Goal: Entertainment & Leisure: Consume media (video, audio)

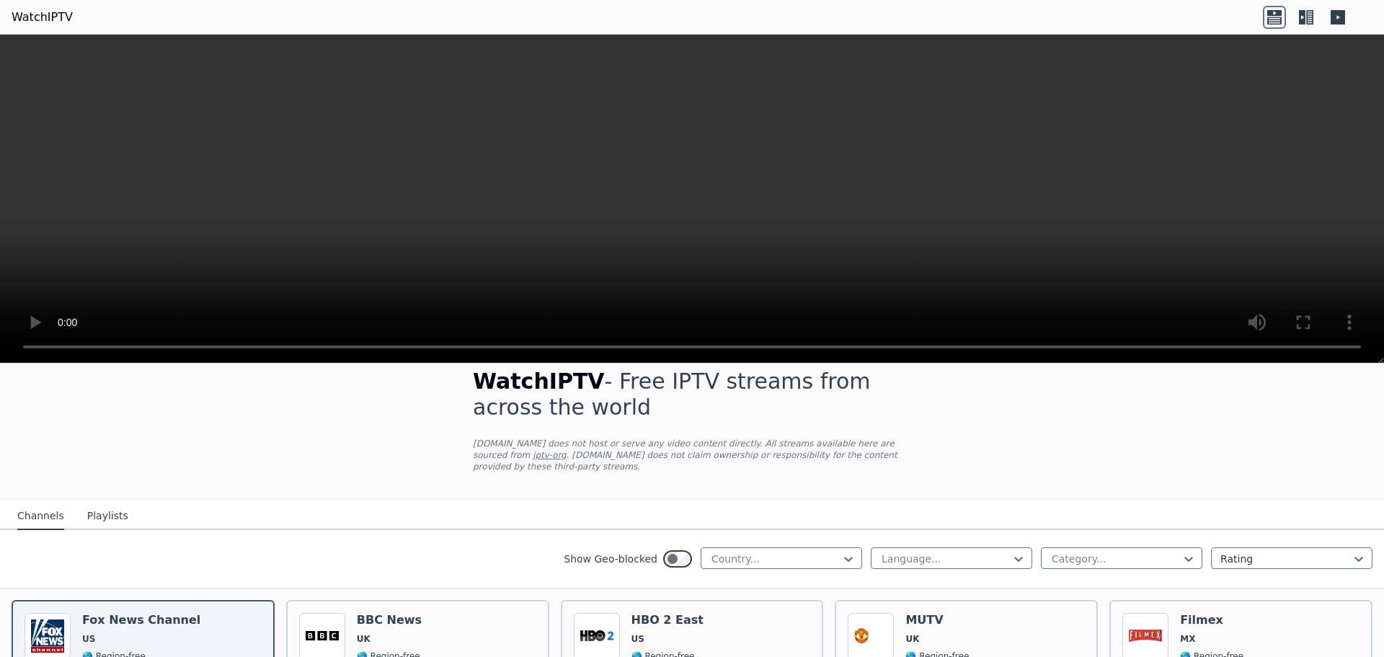
scroll to position [144, 0]
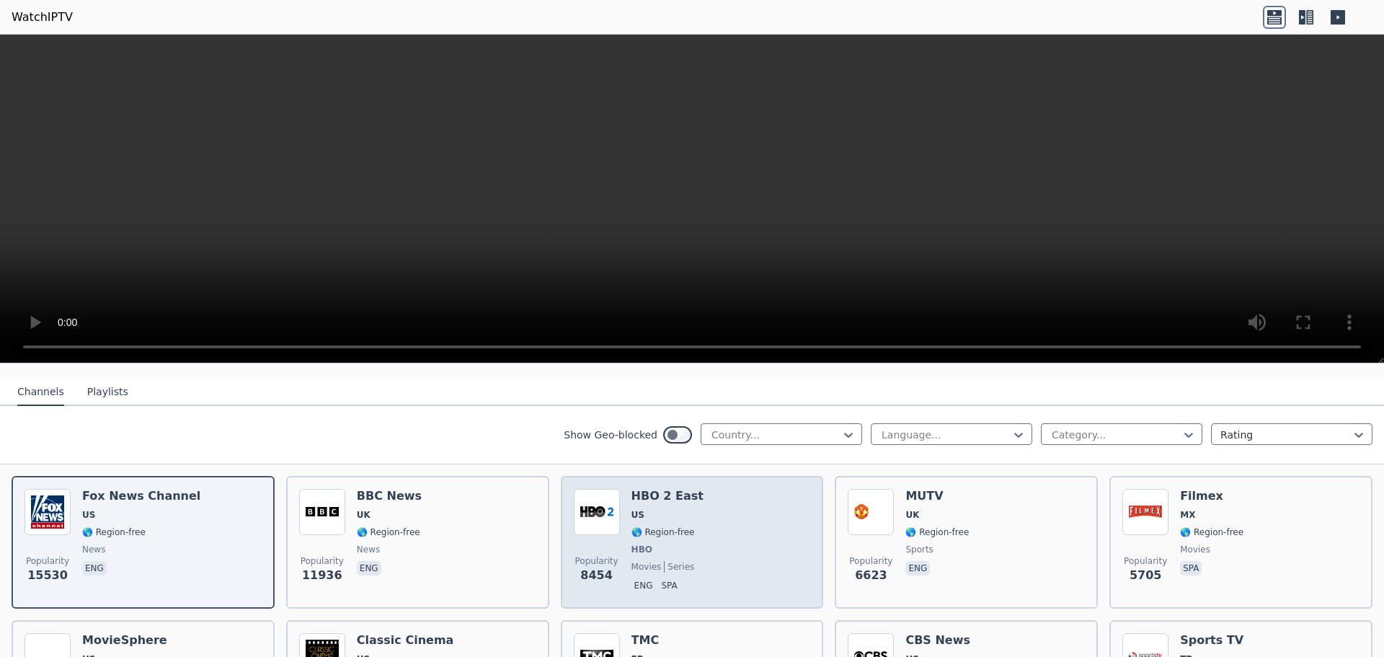
click at [677, 490] on h6 "HBO 2 East" at bounding box center [667, 496] width 72 height 14
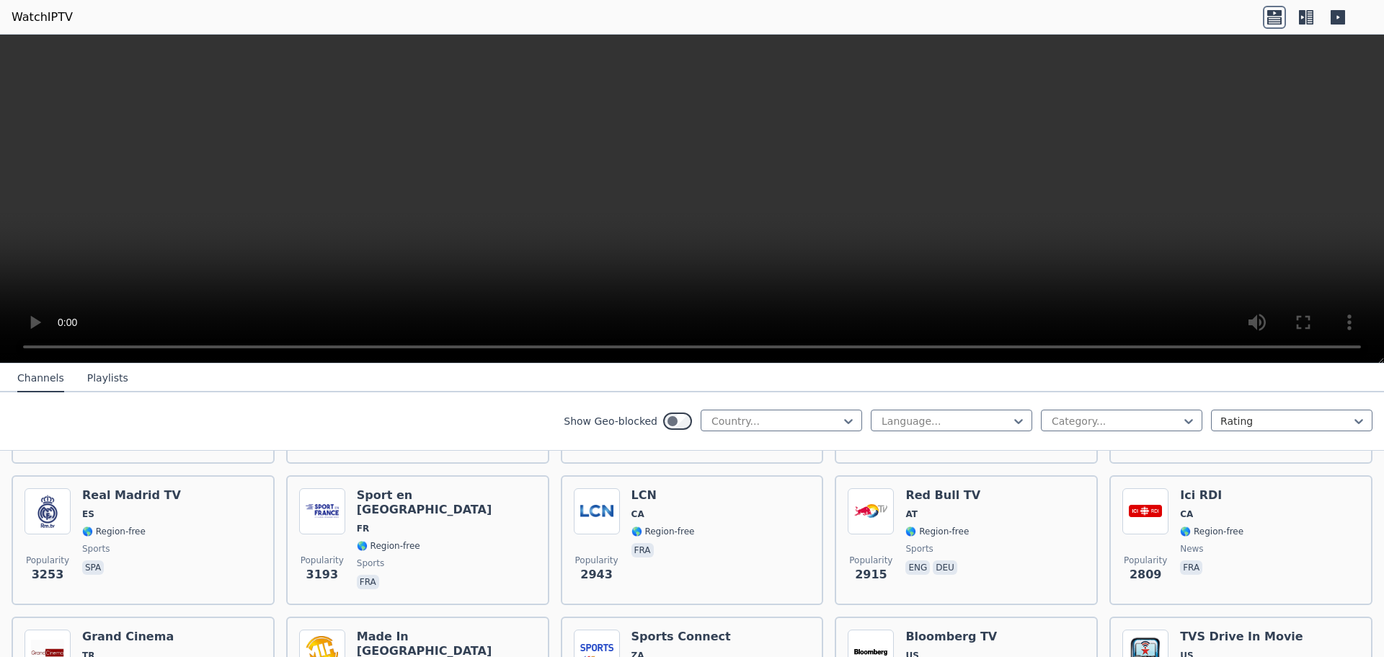
scroll to position [432, 0]
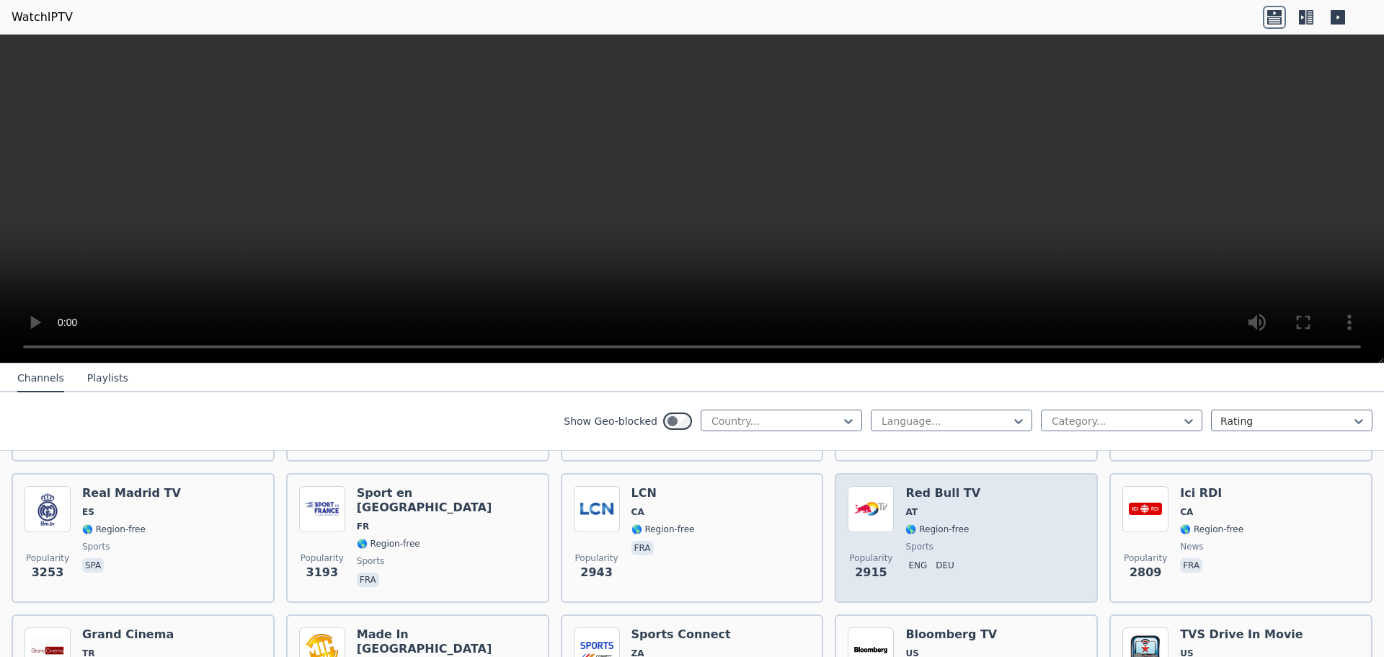
click at [942, 523] on div "Red Bull TV AT 🌎 Region-free sports eng deu" at bounding box center [942, 538] width 75 height 104
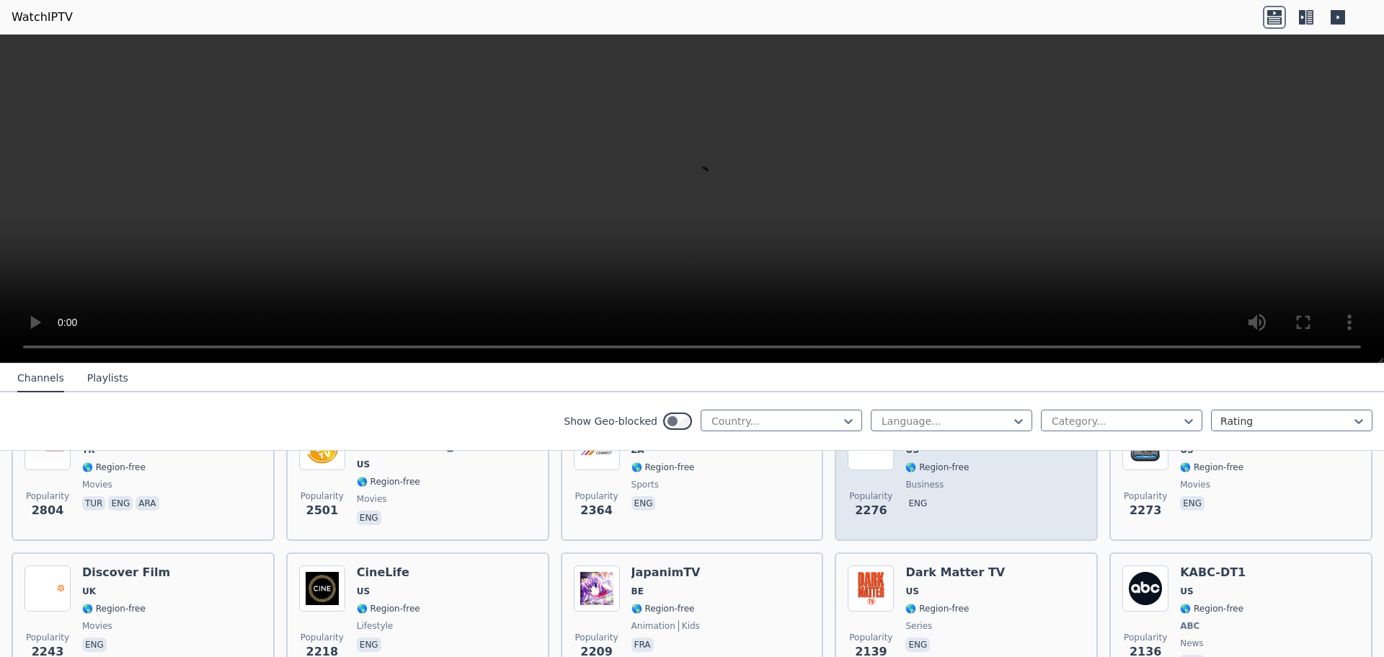
scroll to position [649, 0]
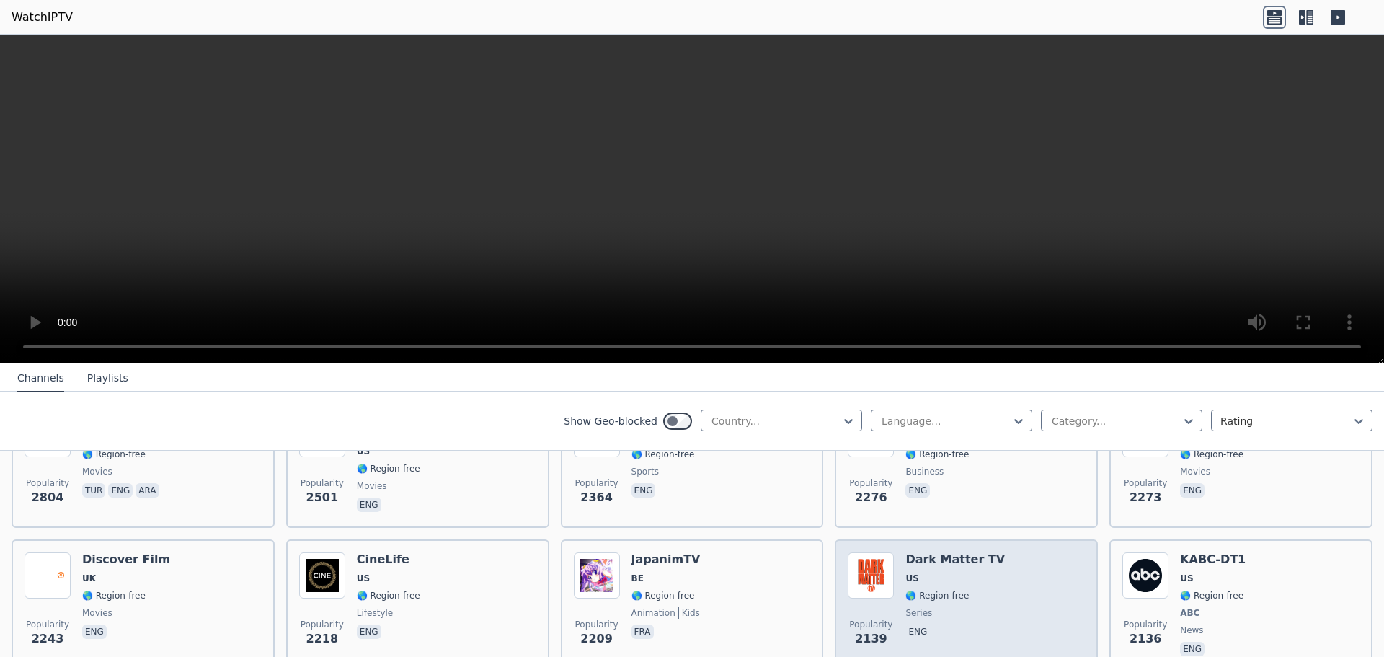
click at [951, 552] on h6 "Dark Matter TV" at bounding box center [954, 559] width 99 height 14
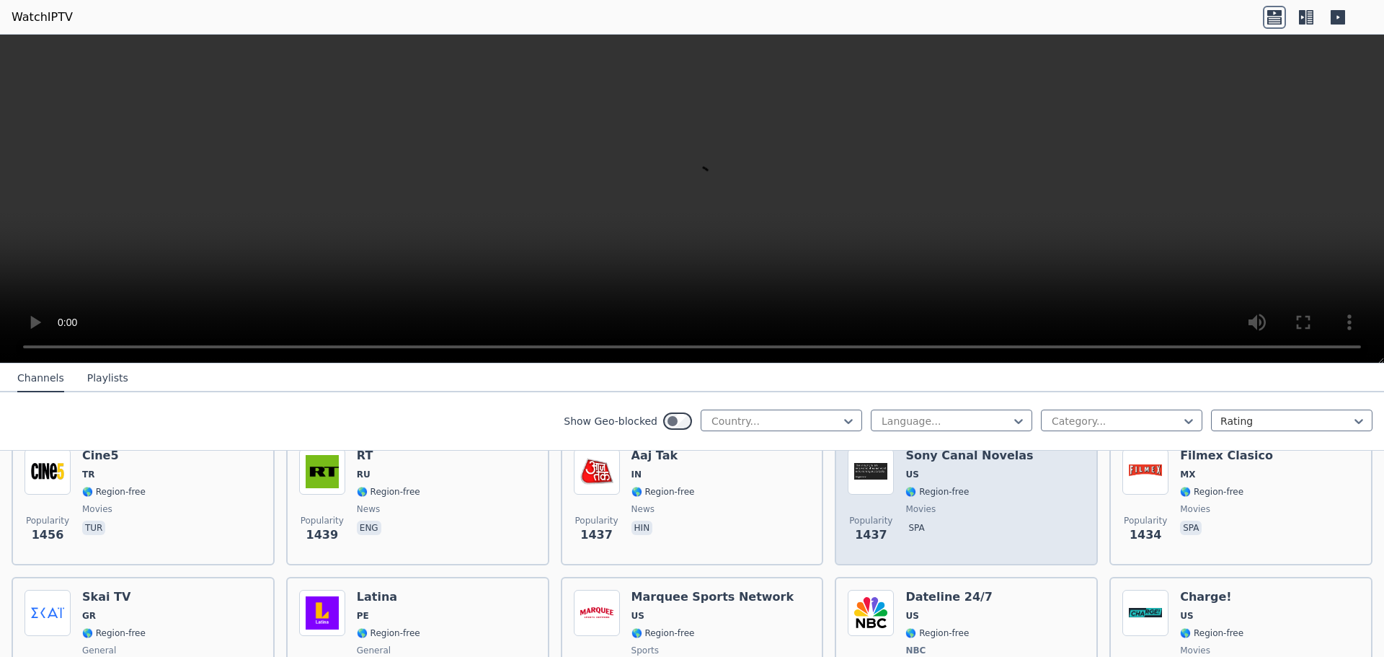
scroll to position [1297, 0]
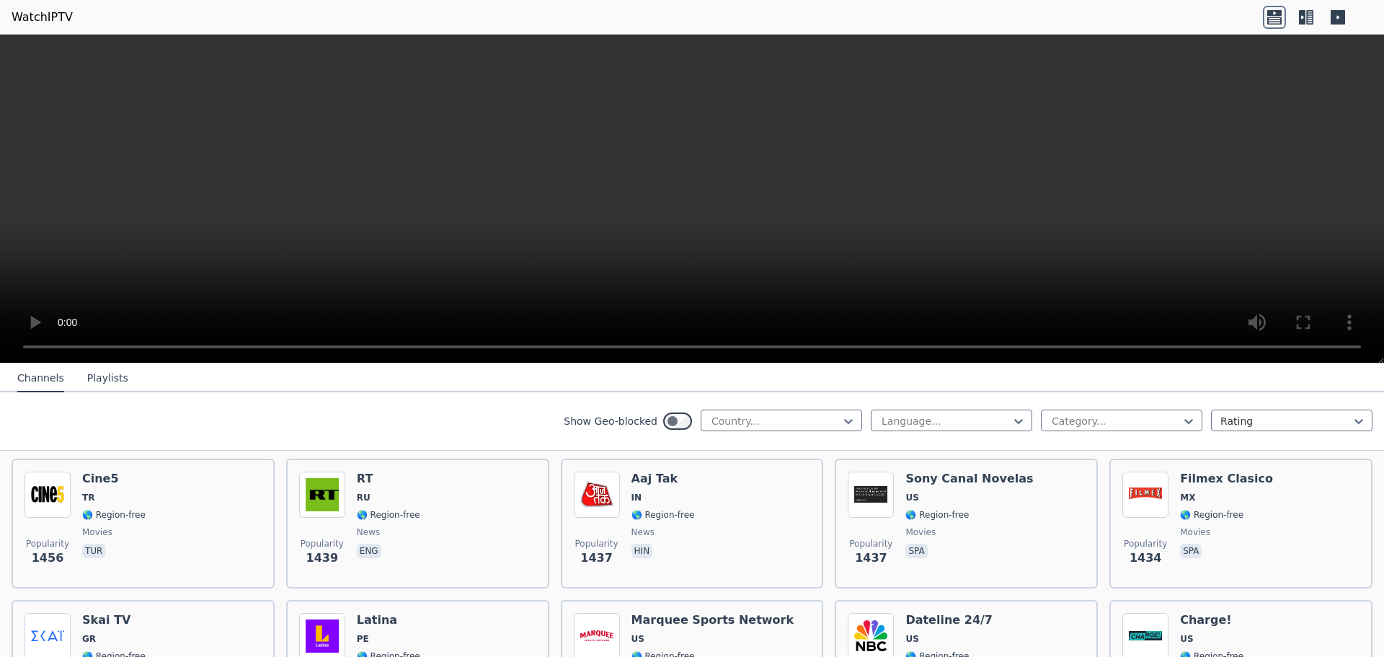
click at [822, 433] on div "Show Geo-blocked Country... Language... Category... Rating" at bounding box center [692, 421] width 1384 height 58
click at [841, 424] on icon at bounding box center [848, 421] width 14 height 14
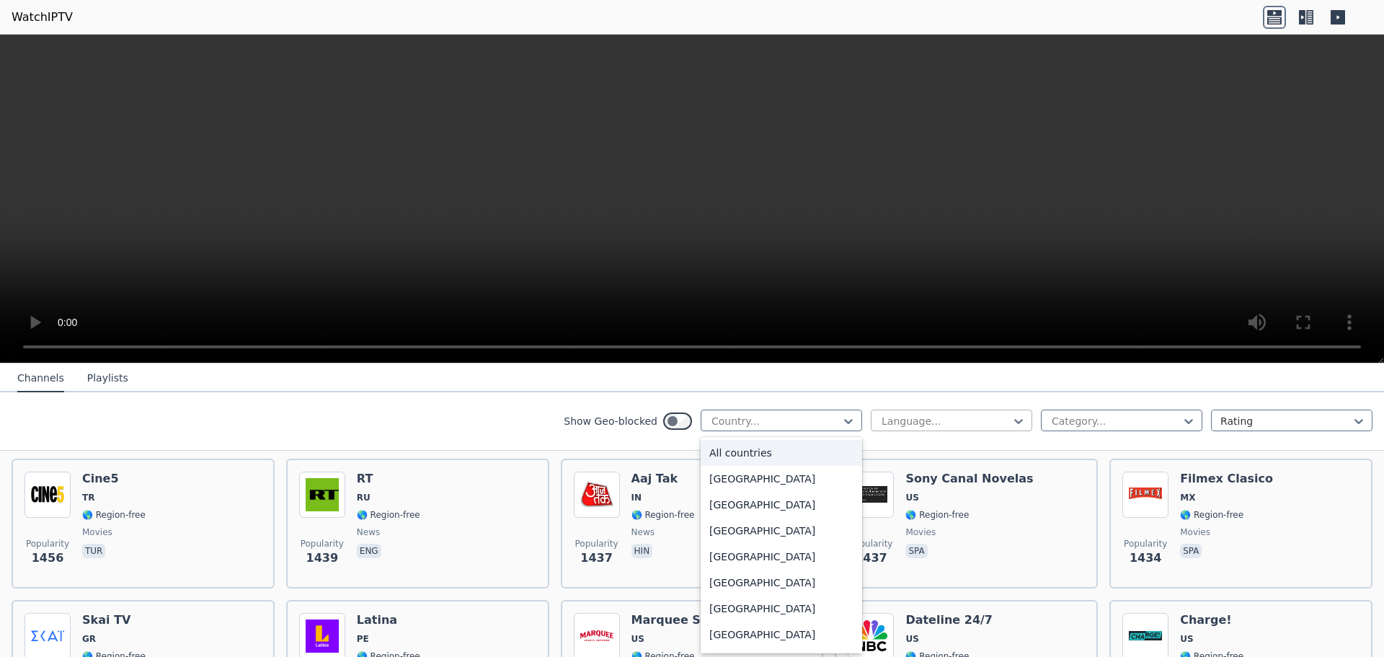
click at [938, 419] on div at bounding box center [945, 421] width 131 height 14
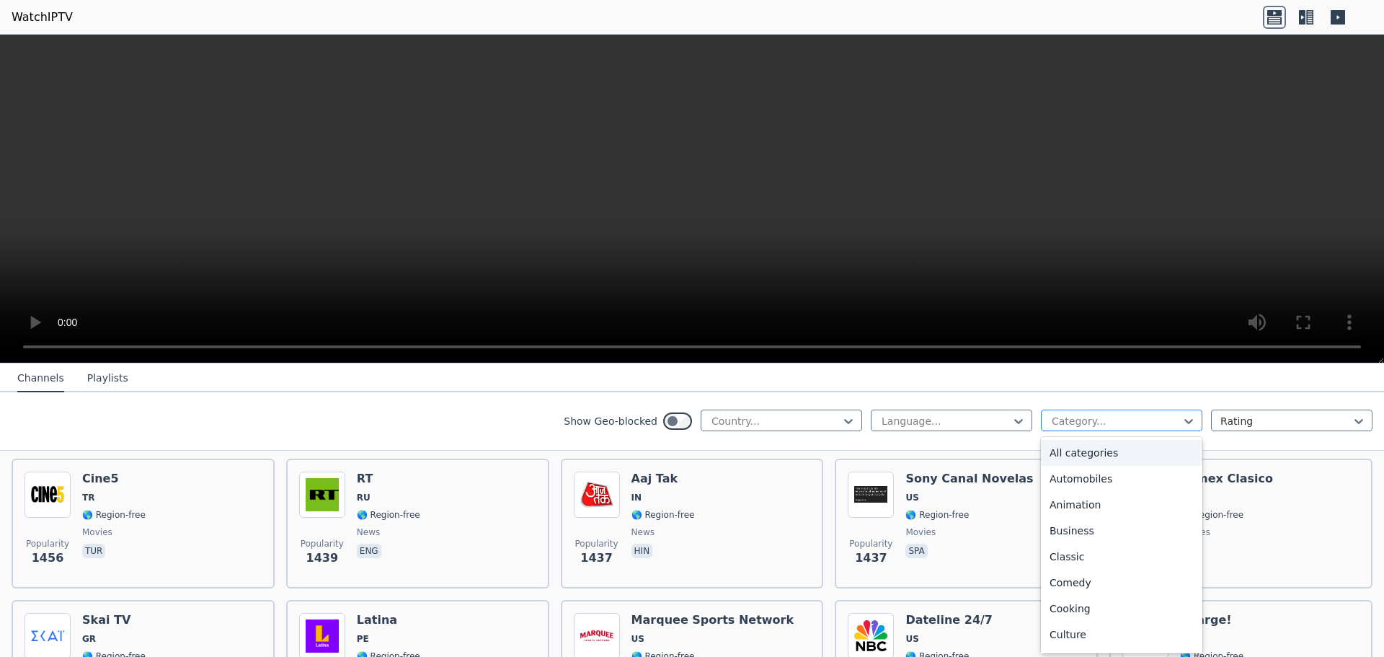
click at [1119, 422] on div at bounding box center [1115, 421] width 131 height 14
click at [1062, 640] on div "Sports" at bounding box center [1121, 643] width 161 height 26
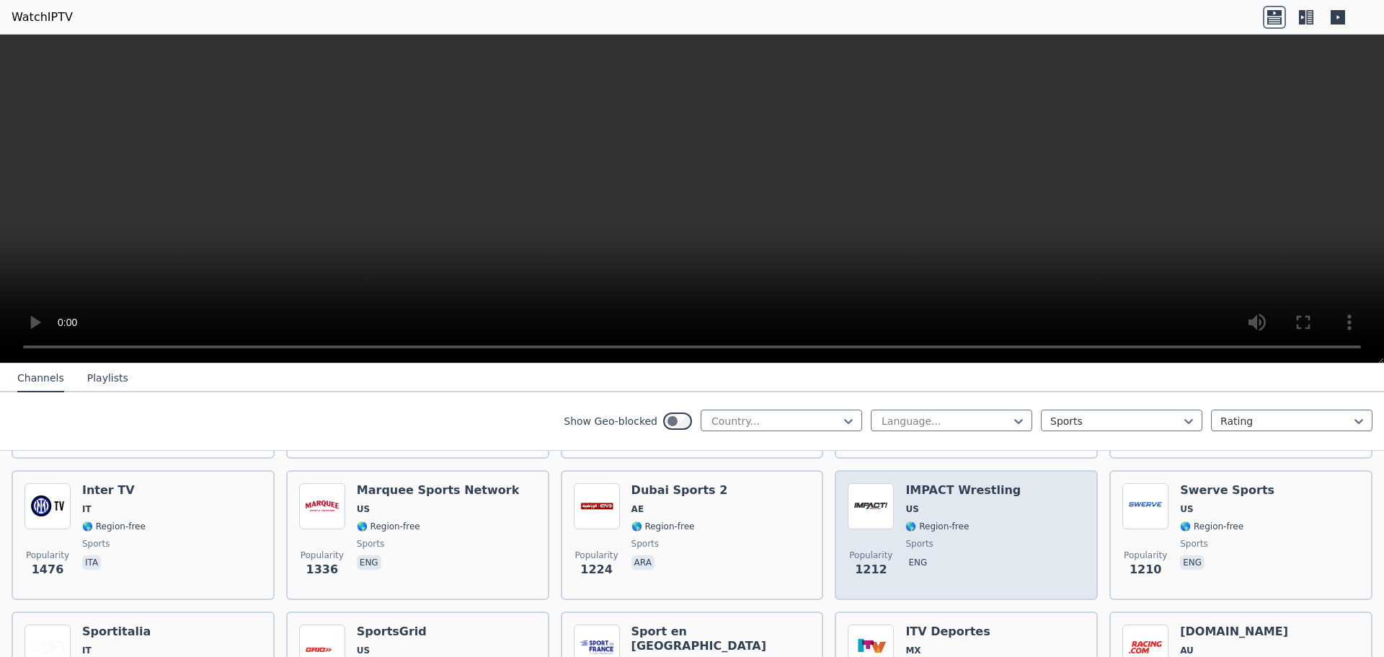
scroll to position [505, 0]
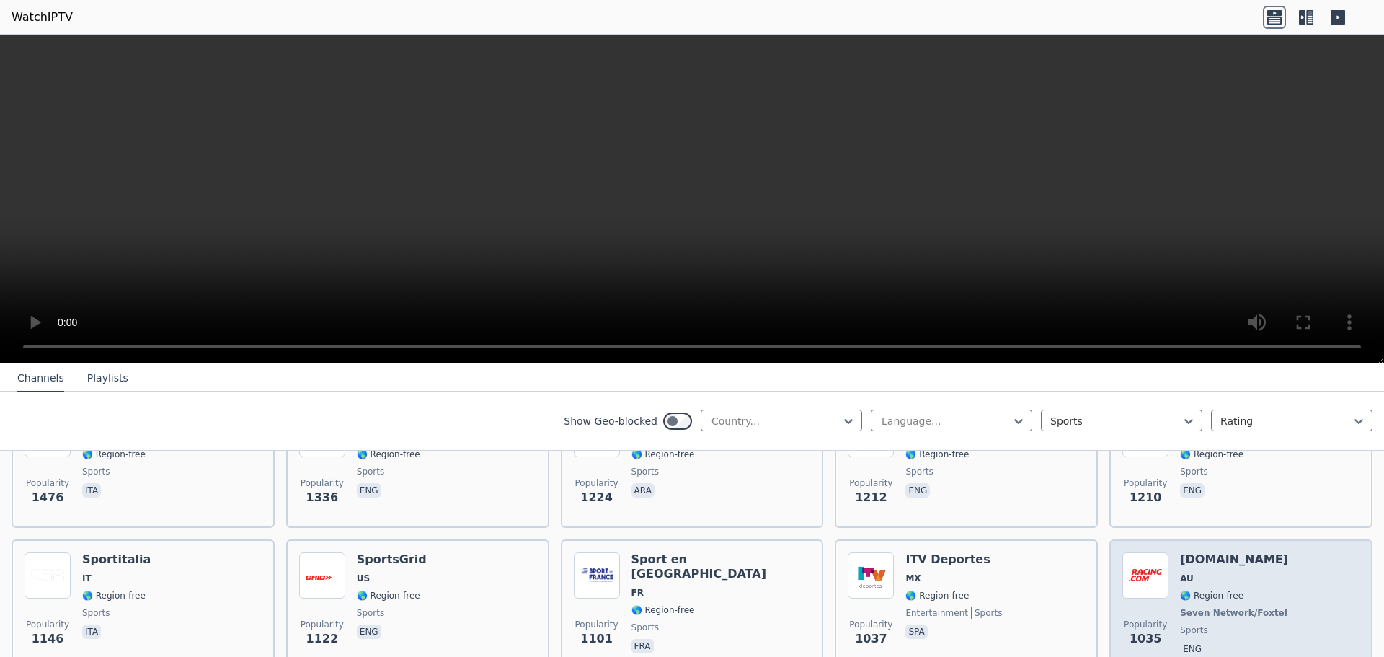
click at [1258, 554] on h6 "[DOMAIN_NAME]" at bounding box center [1235, 559] width 110 height 14
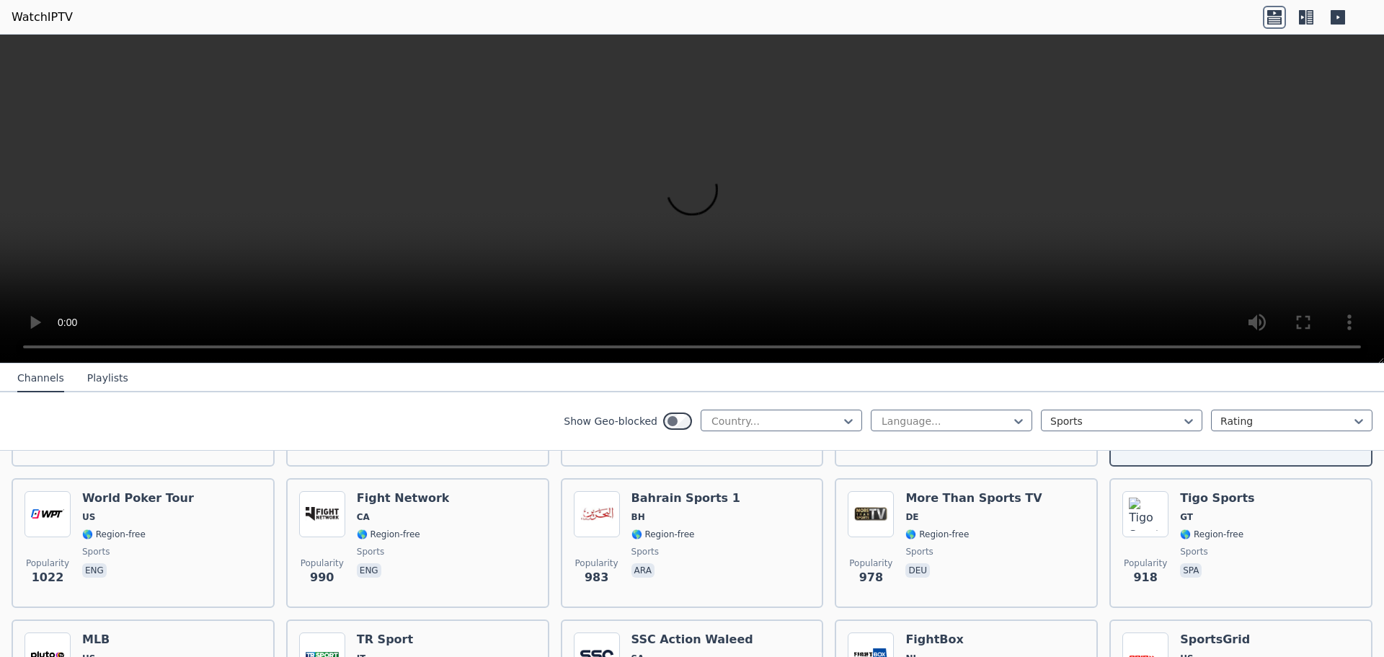
scroll to position [649, 0]
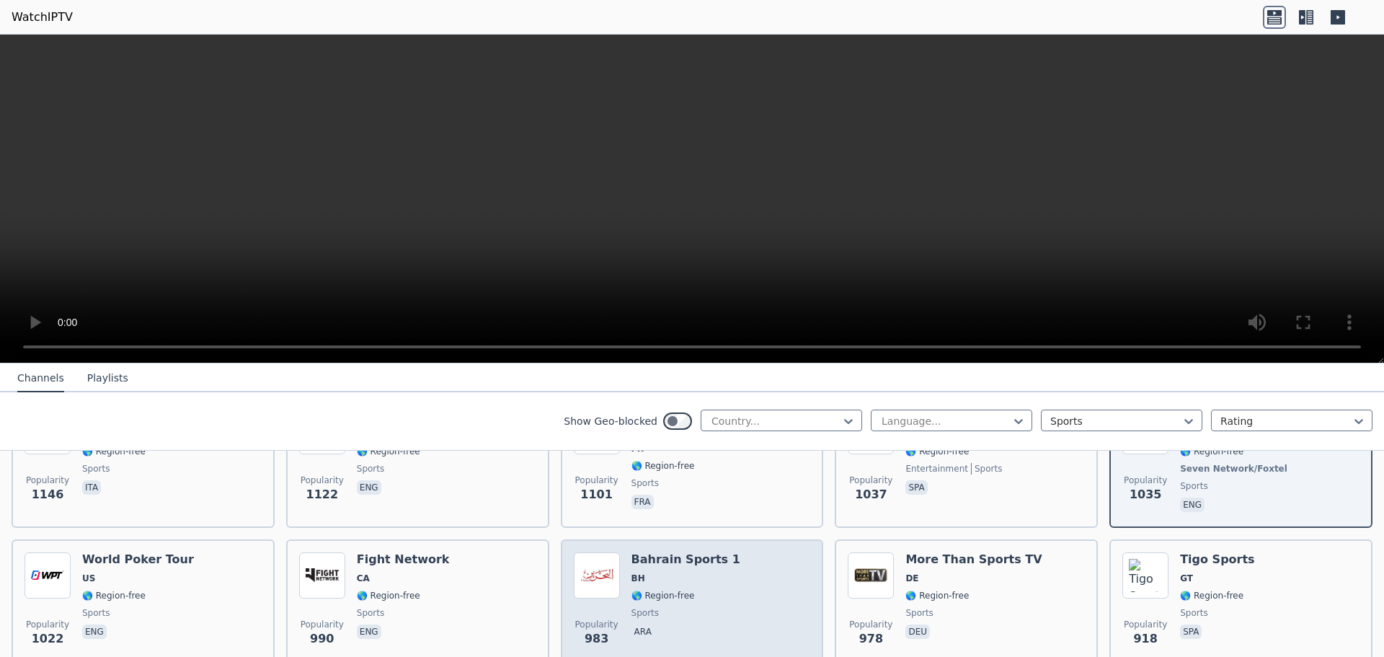
click at [681, 552] on h6 "Bahrain Sports 1" at bounding box center [685, 559] width 109 height 14
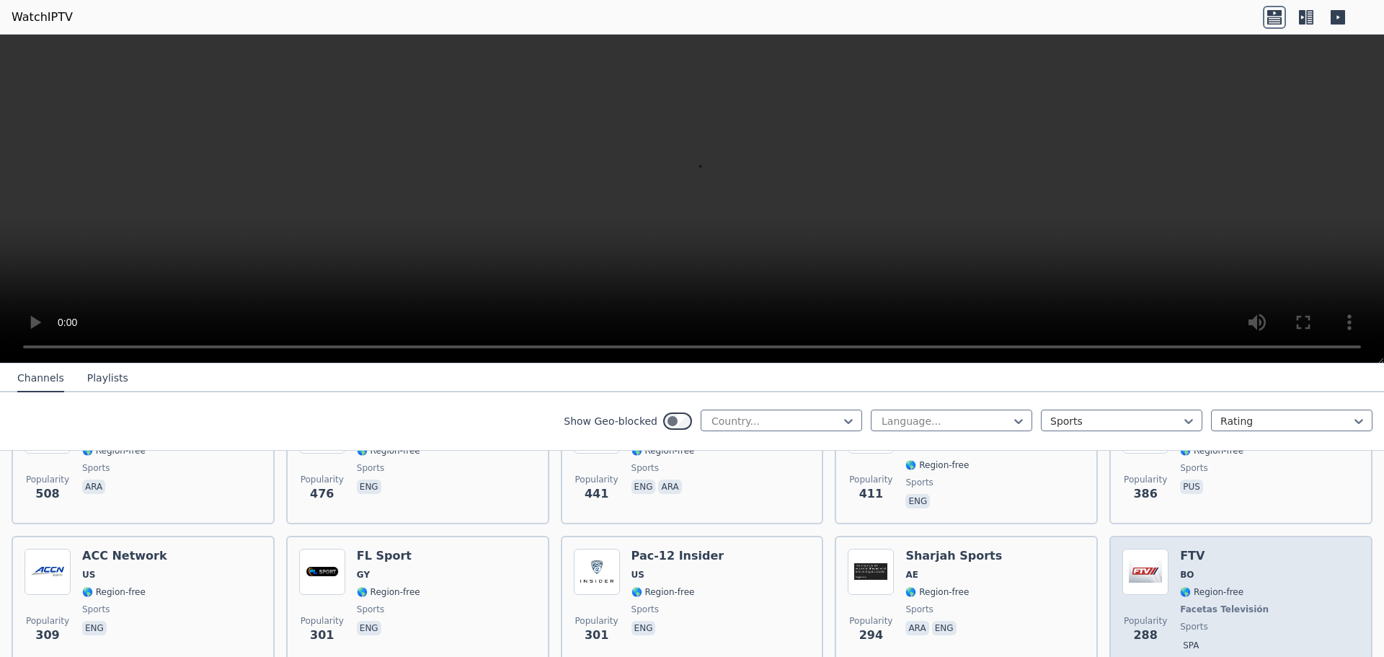
scroll to position [1225, 0]
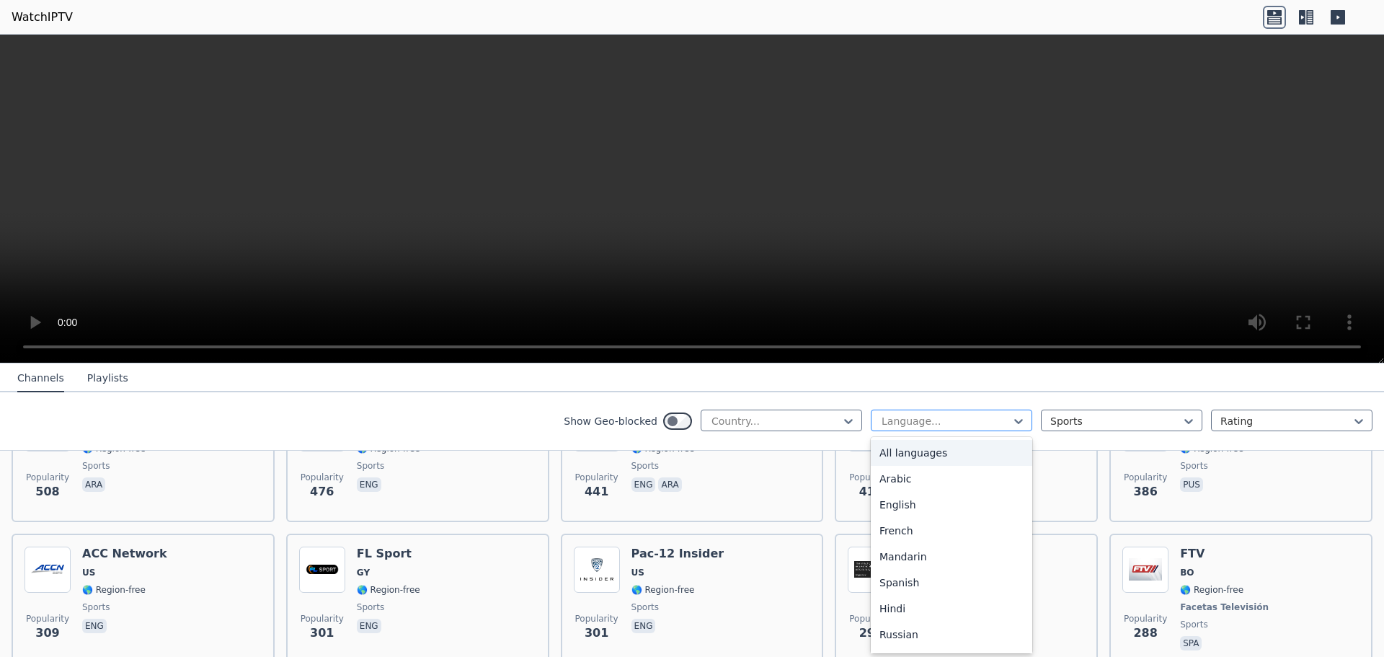
click at [910, 423] on div at bounding box center [945, 421] width 131 height 14
click at [900, 505] on div "English" at bounding box center [951, 505] width 161 height 26
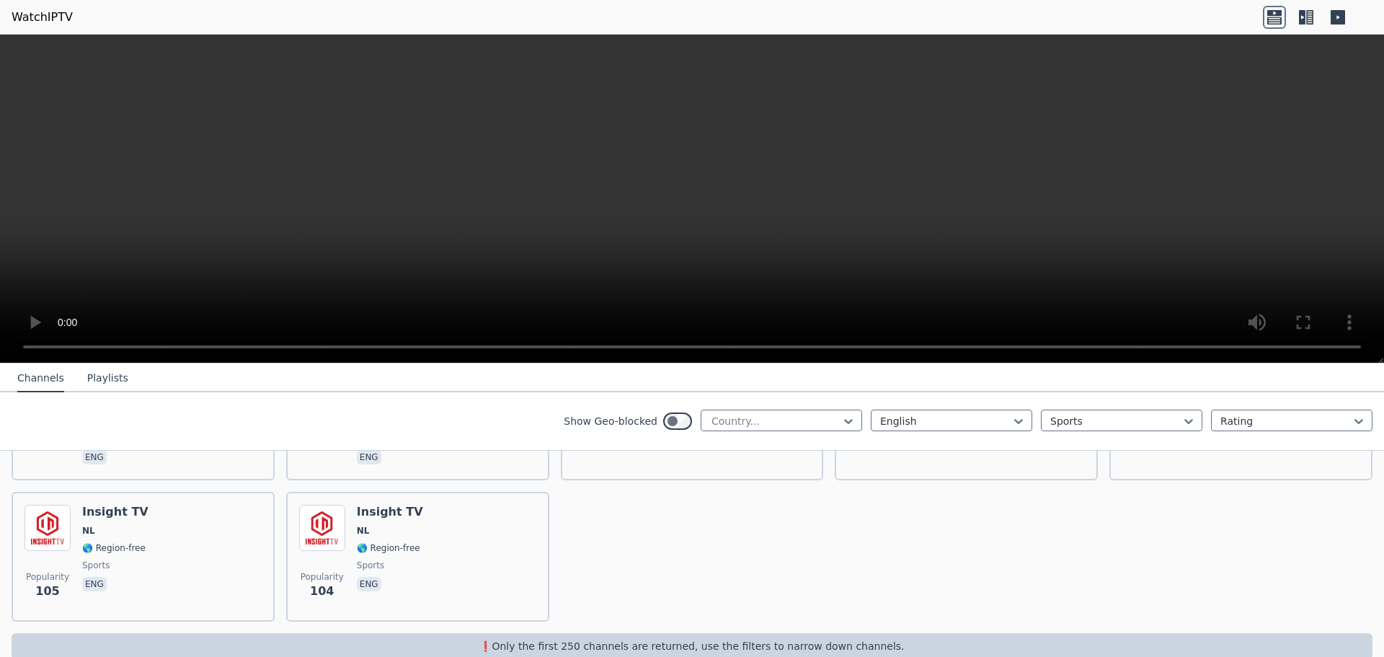
scroll to position [1418, 0]
